Goal: Information Seeking & Learning: Learn about a topic

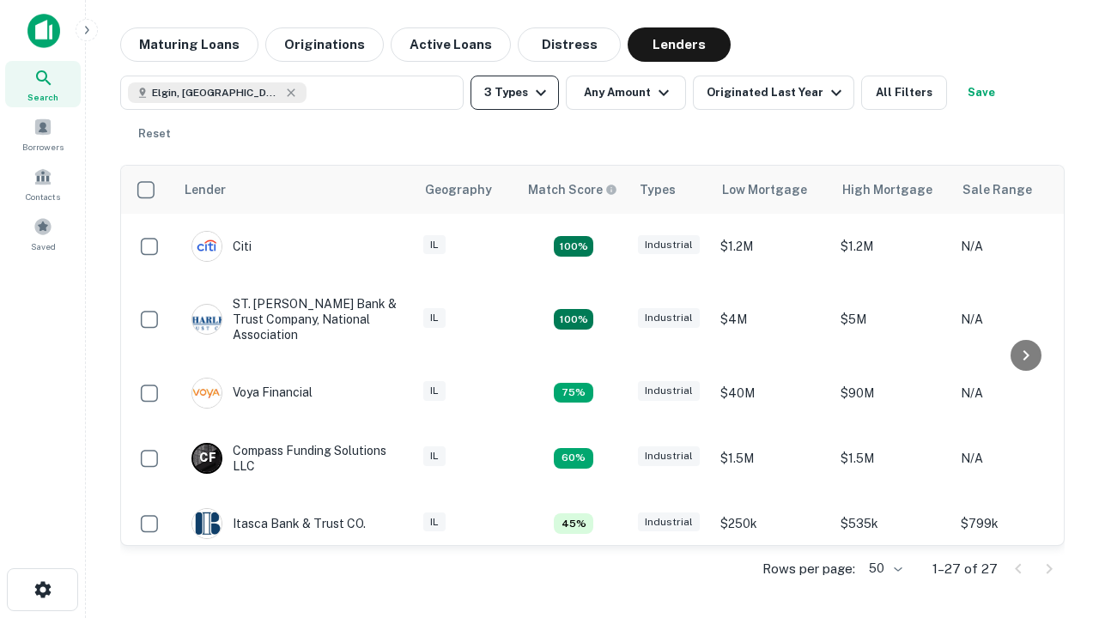
click at [514, 93] on button "3 Types" at bounding box center [514, 93] width 88 height 34
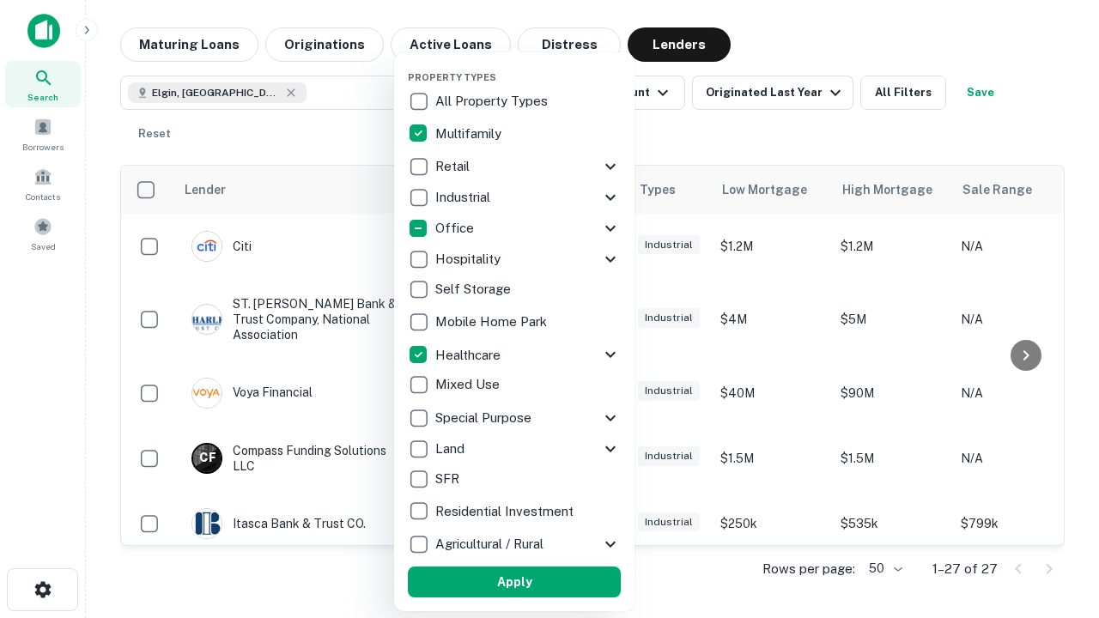
click at [514, 582] on button "Apply" at bounding box center [514, 582] width 213 height 31
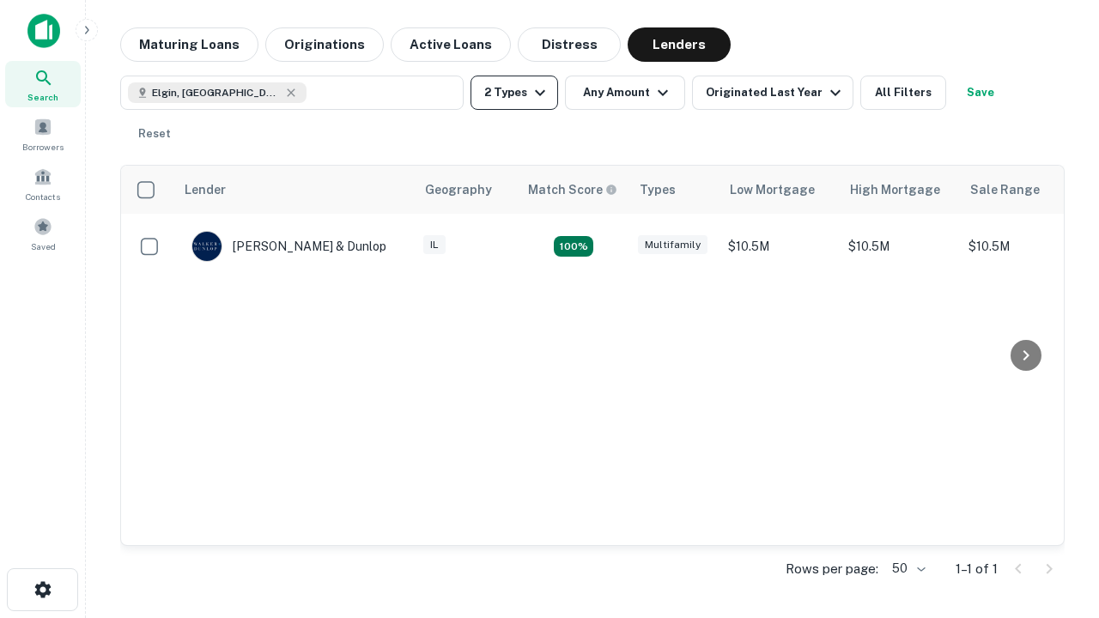
click at [514, 93] on button "2 Types" at bounding box center [514, 93] width 88 height 34
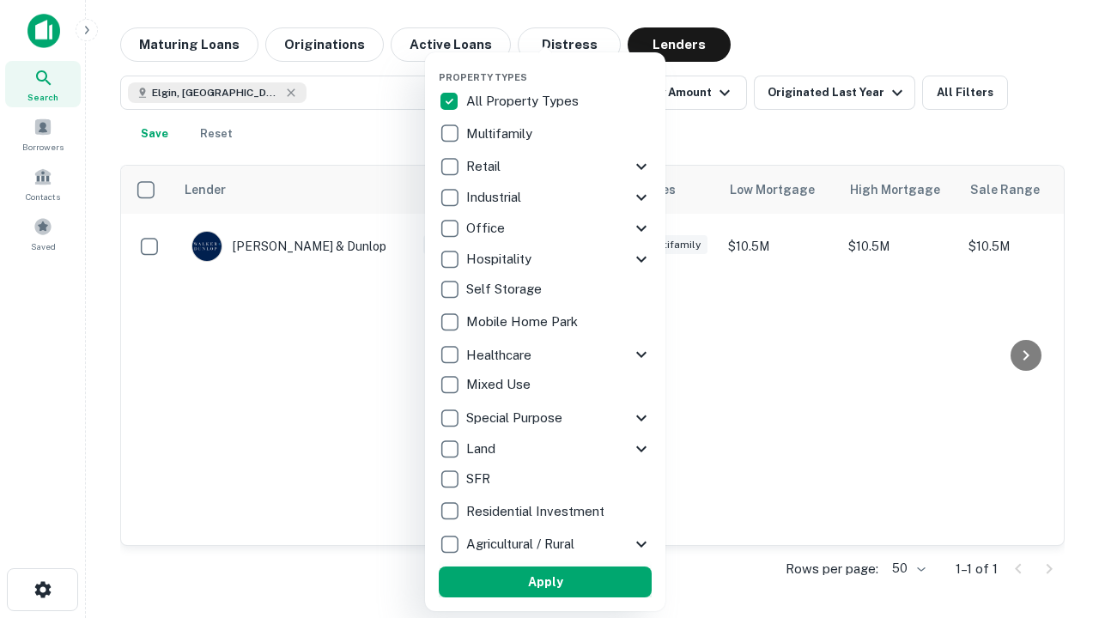
click at [545, 582] on button "Apply" at bounding box center [545, 582] width 213 height 31
